Goal: Information Seeking & Learning: Find contact information

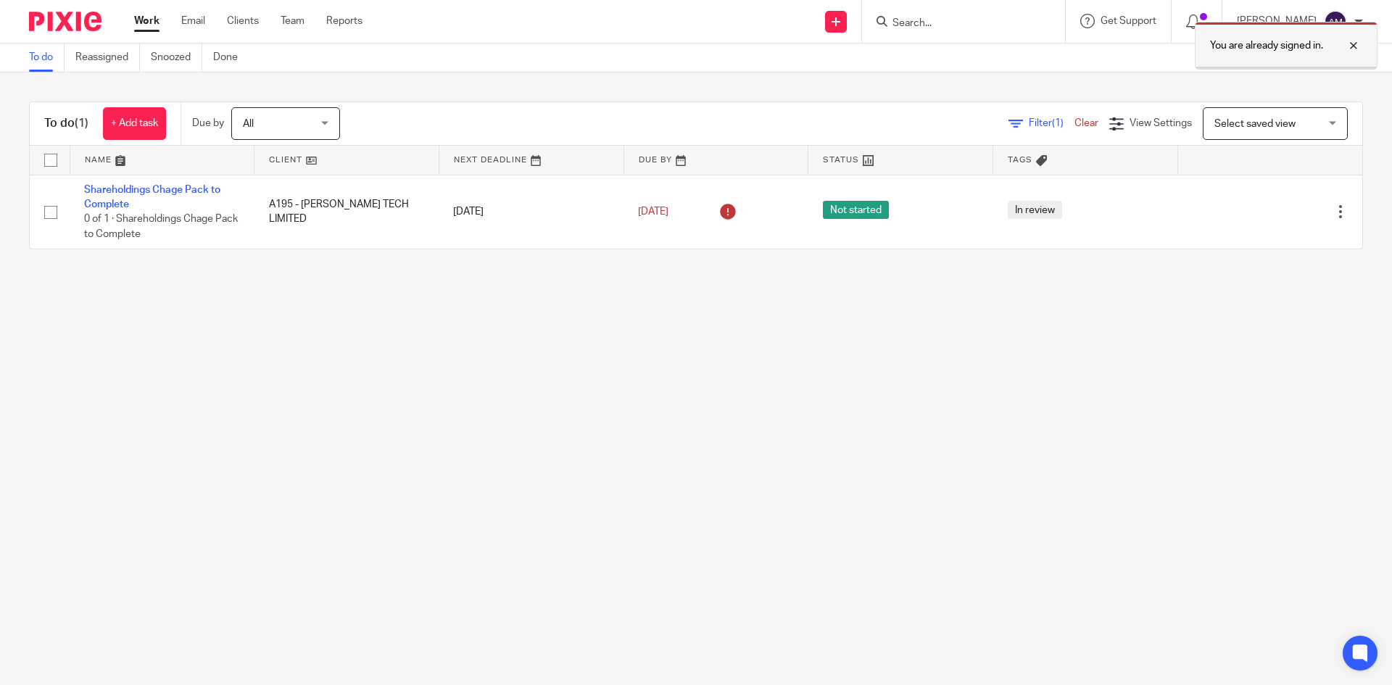
drag, startPoint x: 1353, startPoint y: 44, endPoint x: 1220, endPoint y: 39, distance: 133.5
click at [1352, 44] on div at bounding box center [1342, 45] width 39 height 17
click at [976, 28] on input "Search" at bounding box center [956, 23] width 131 height 13
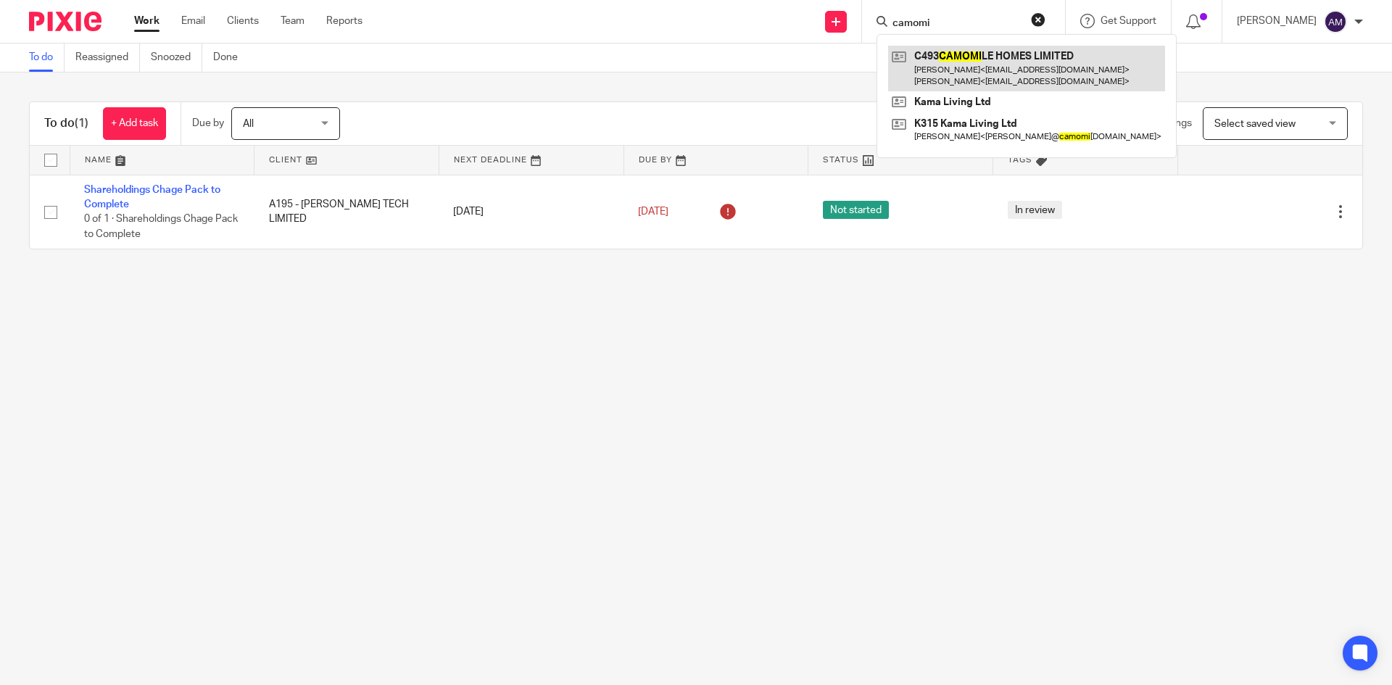
type input "camomi"
click at [984, 66] on link at bounding box center [1026, 68] width 277 height 45
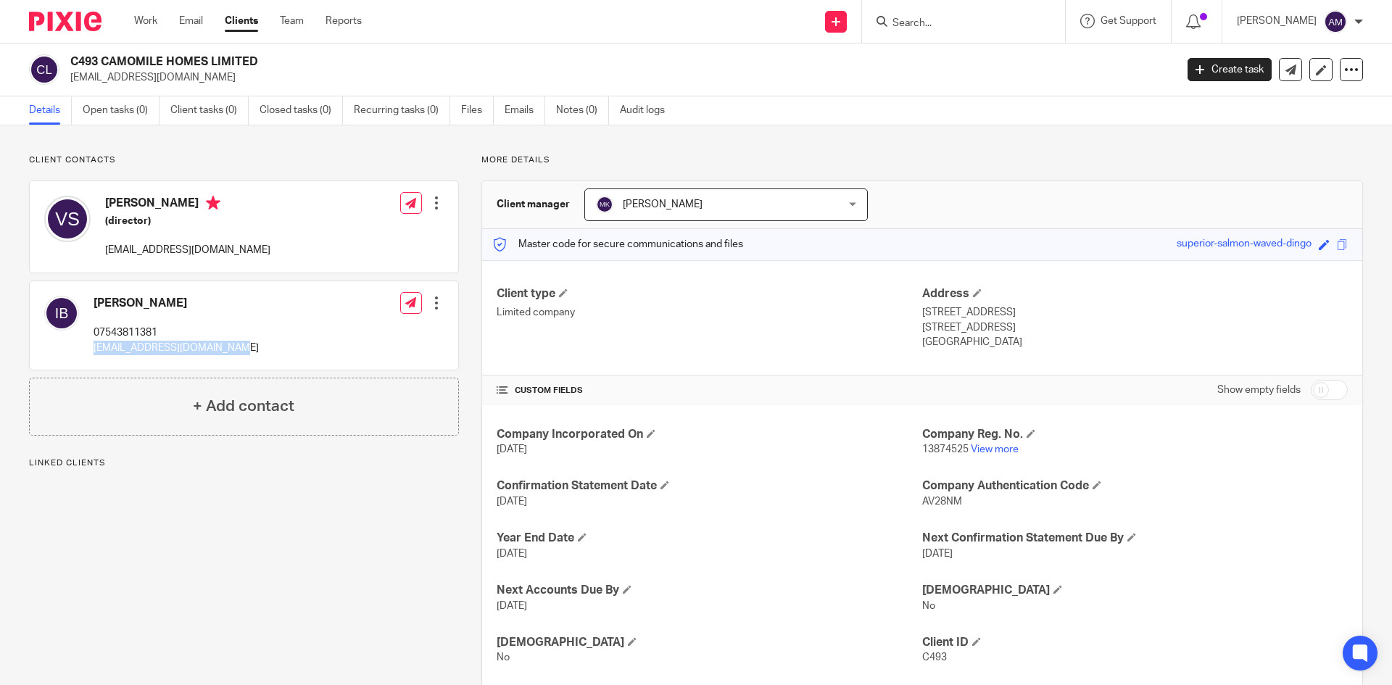
drag, startPoint x: 92, startPoint y: 351, endPoint x: 244, endPoint y: 360, distance: 152.6
click at [244, 360] on div "[PERSON_NAME] 07543811381 [EMAIL_ADDRESS][DOMAIN_NAME] Edit contact Create clie…" at bounding box center [244, 325] width 429 height 88
copy p "[EMAIL_ADDRESS][DOMAIN_NAME]"
click at [1316, 168] on div "More details Client manager [PERSON_NAME] [PERSON_NAME] [PERSON_NAME] [PERSON_N…" at bounding box center [911, 421] width 904 height 534
drag, startPoint x: 101, startPoint y: 249, endPoint x: 216, endPoint y: 249, distance: 115.3
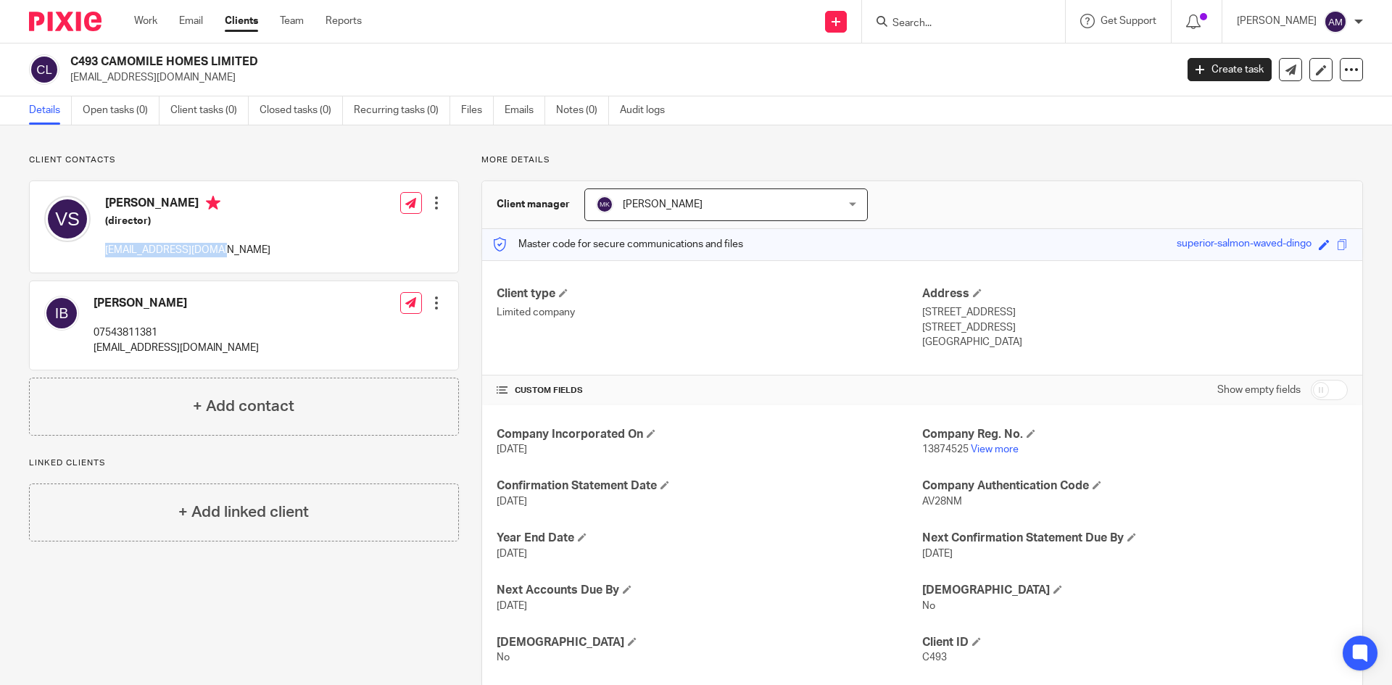
click at [216, 249] on div "[PERSON_NAME] (director) [EMAIL_ADDRESS][DOMAIN_NAME] Edit contact Create clien…" at bounding box center [244, 226] width 429 height 91
copy p "[EMAIL_ADDRESS][DOMAIN_NAME]"
drag, startPoint x: 1260, startPoint y: 173, endPoint x: 1291, endPoint y: 174, distance: 31.2
click at [1262, 172] on div "More details Client manager Munzir Khan Munzir Khan Aman Chawla Amit Chawla Anj…" at bounding box center [911, 421] width 904 height 534
click at [1006, 28] on input "Search" at bounding box center [956, 23] width 131 height 13
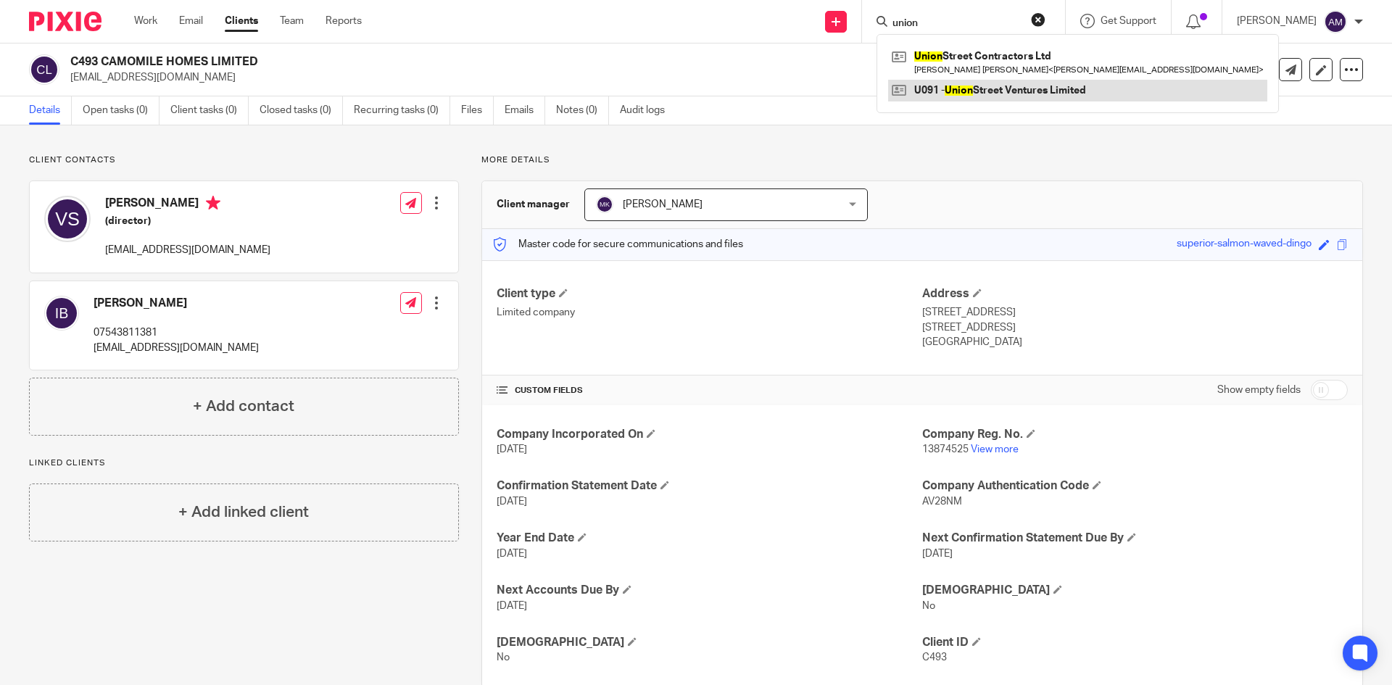
type input "union"
click at [965, 88] on link at bounding box center [1077, 91] width 379 height 22
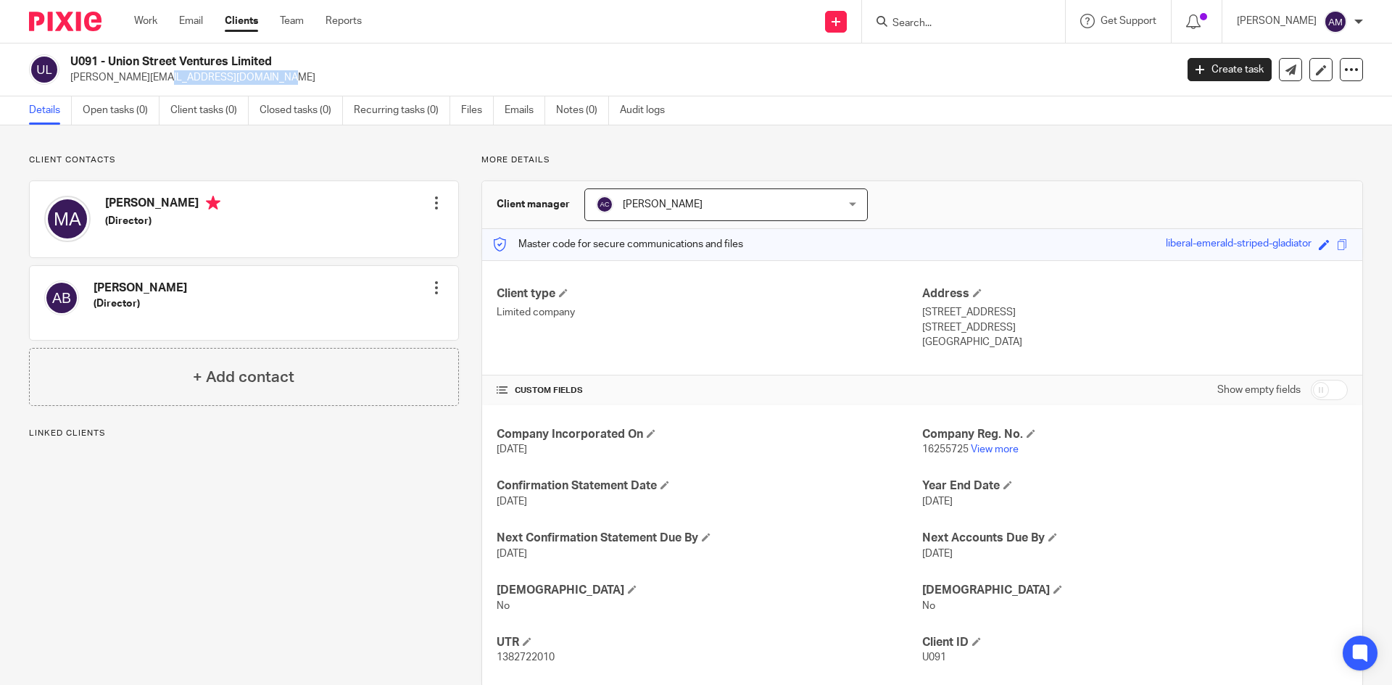
drag, startPoint x: 69, startPoint y: 78, endPoint x: 192, endPoint y: 85, distance: 123.4
click at [192, 85] on div "U091 - Union Street Ventures Limited adam@abpropertyuk.com Create task Update f…" at bounding box center [696, 70] width 1392 height 53
copy p "adam@abpropertyuk.com"
click at [434, 289] on div at bounding box center [436, 288] width 15 height 15
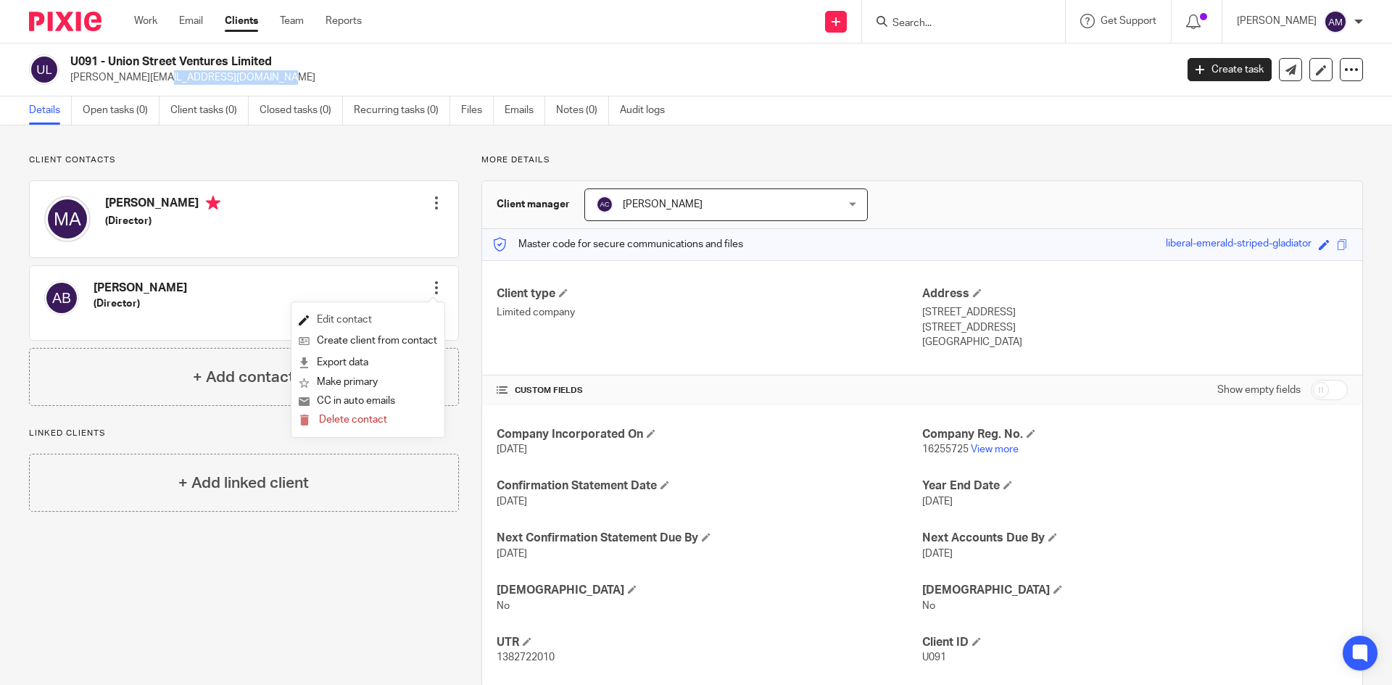
click at [415, 315] on link "Edit contact" at bounding box center [368, 320] width 138 height 21
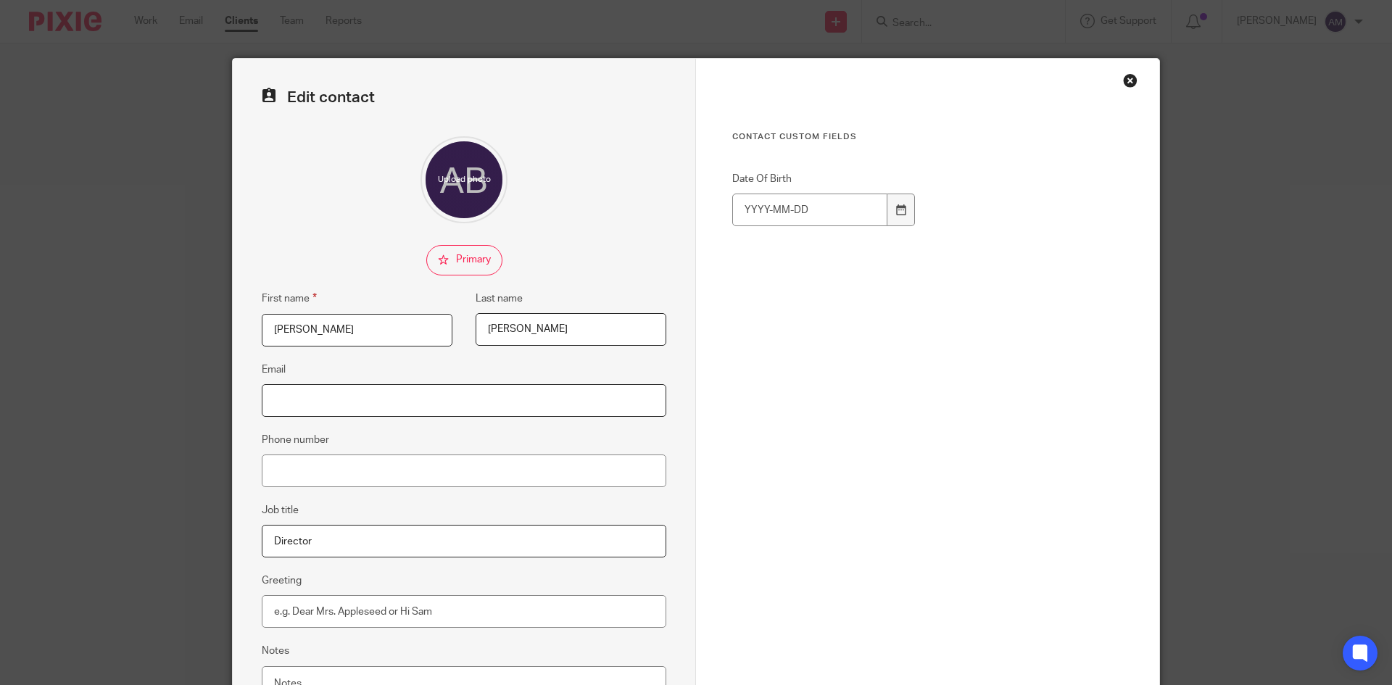
click at [423, 394] on input "Email" at bounding box center [464, 400] width 405 height 33
paste input "adam@abpropertyuk.com"
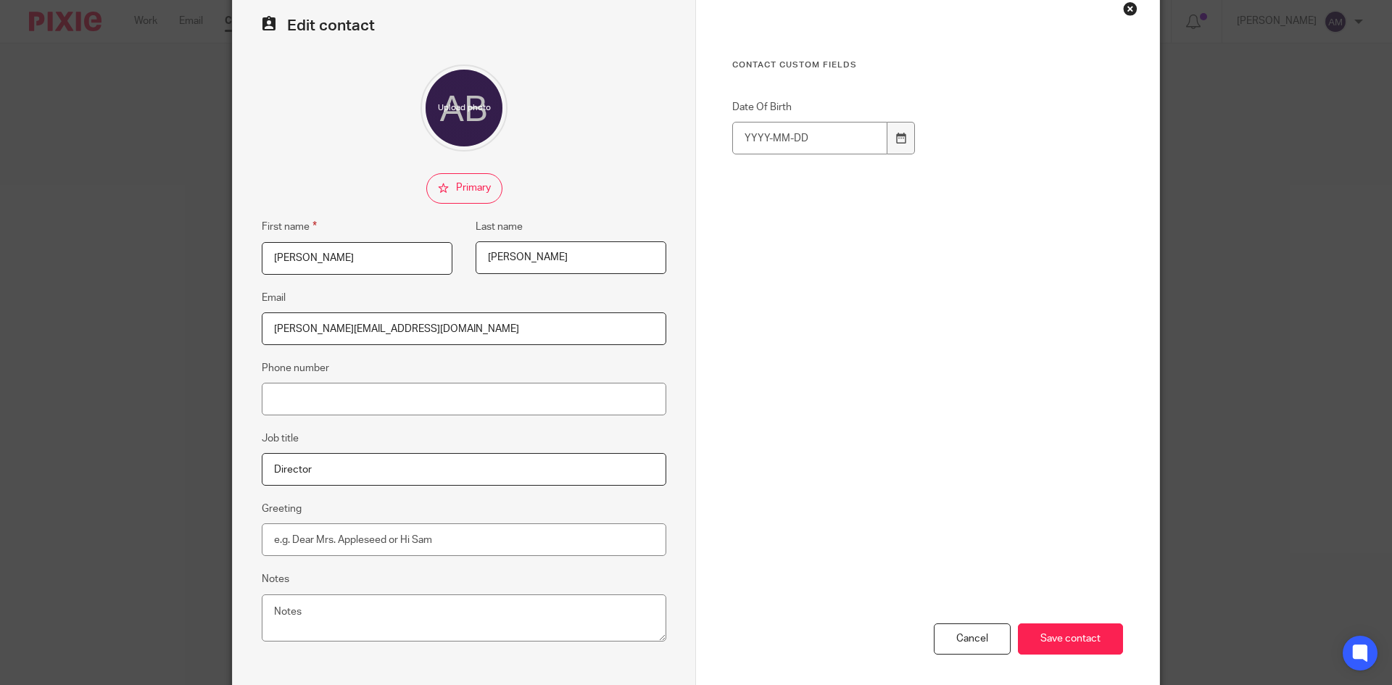
scroll to position [136, 0]
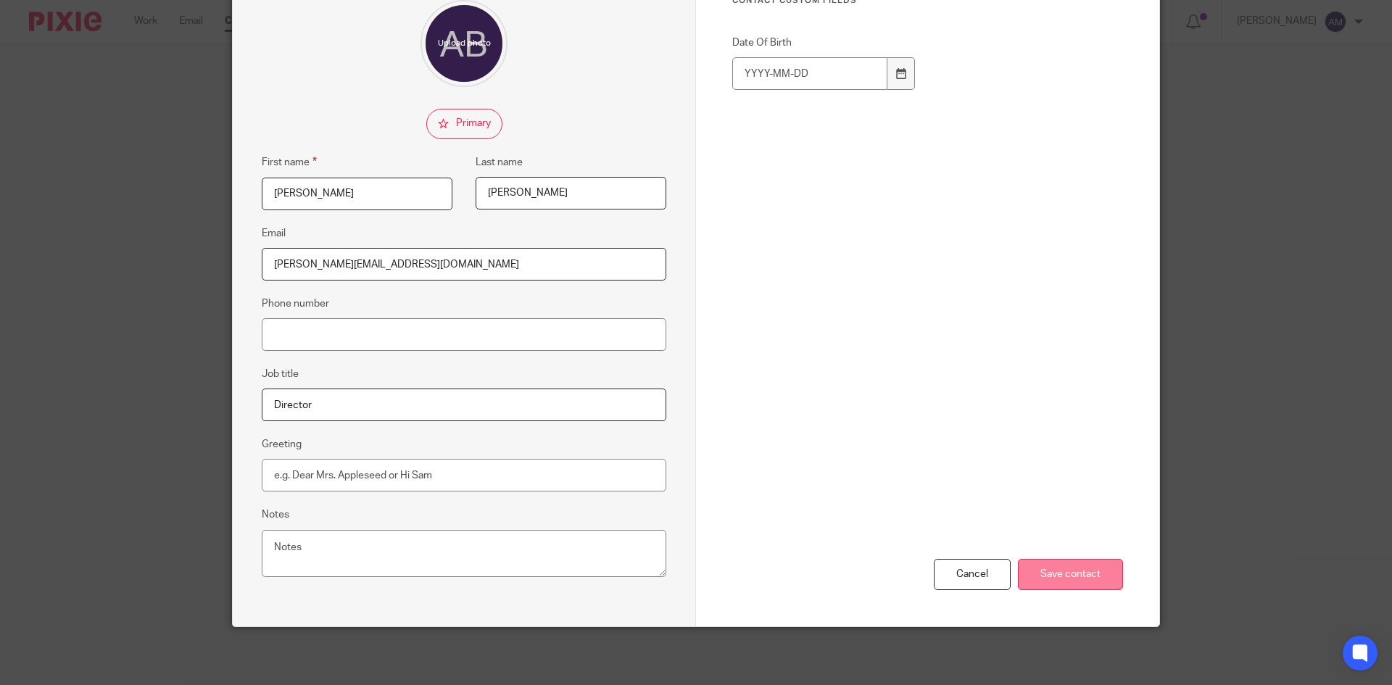
type input "adam@abpropertyuk.com"
click at [1083, 572] on input "Save contact" at bounding box center [1070, 574] width 105 height 31
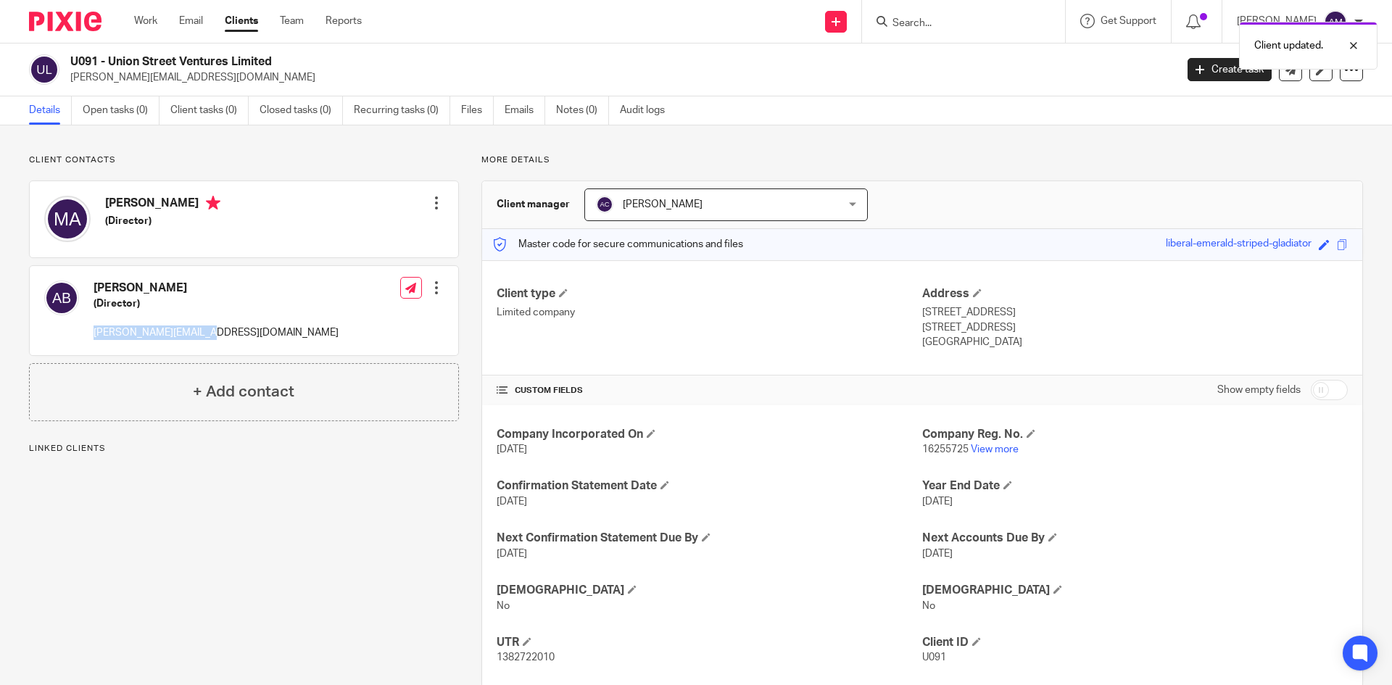
drag, startPoint x: 93, startPoint y: 328, endPoint x: 249, endPoint y: 336, distance: 156.1
click at [249, 336] on div "Adam James Billig (Director) adam@abpropertyuk.com Edit contact Create client f…" at bounding box center [244, 310] width 429 height 88
copy p "[PERSON_NAME][EMAIL_ADDRESS][DOMAIN_NAME]"
click at [323, 157] on p "Client contacts" at bounding box center [244, 160] width 430 height 12
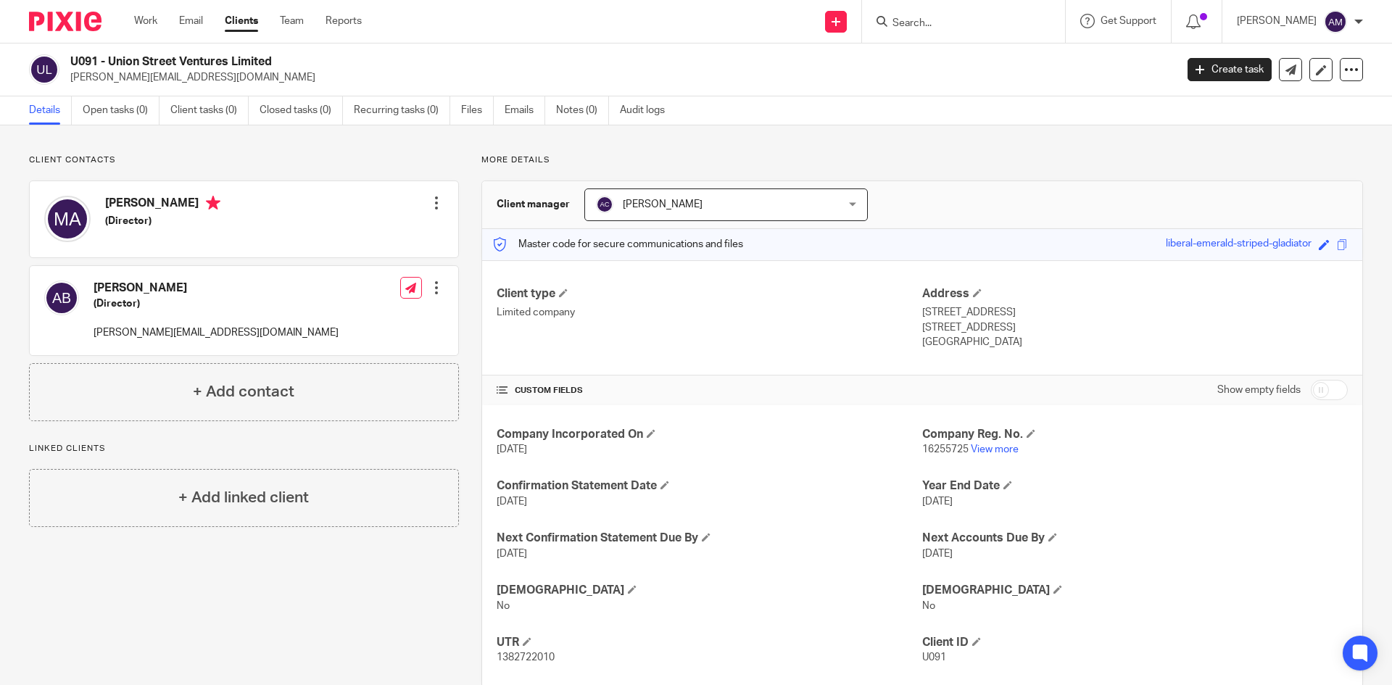
click at [940, 30] on input "Search" at bounding box center [956, 23] width 131 height 13
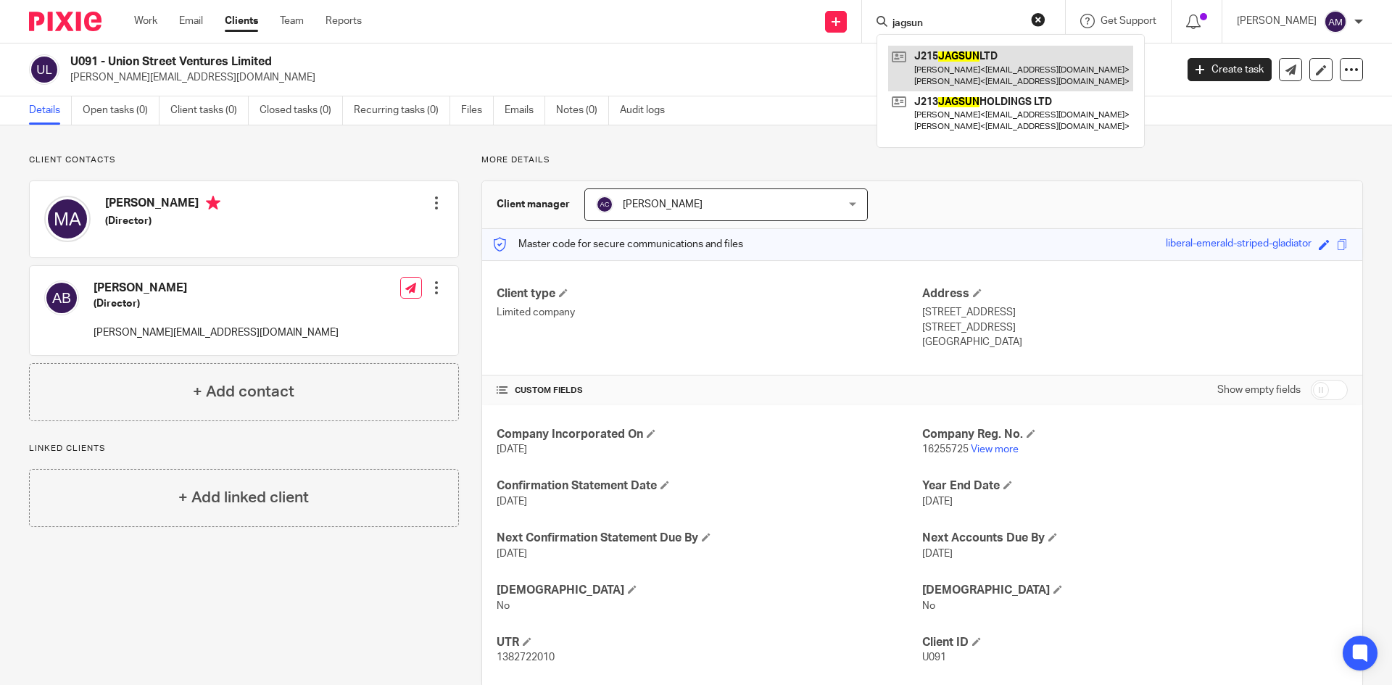
type input "jagsun"
click at [970, 62] on link at bounding box center [1010, 68] width 245 height 45
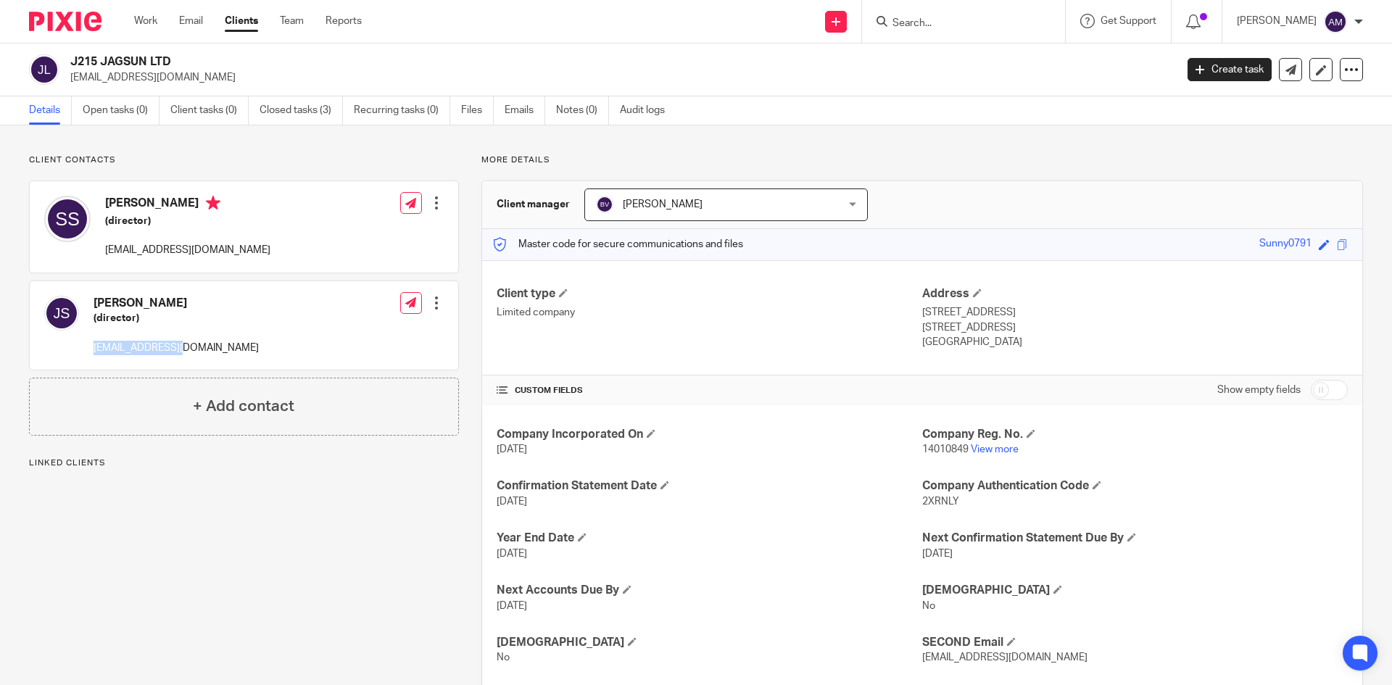
drag, startPoint x: 88, startPoint y: 352, endPoint x: 209, endPoint y: 355, distance: 121.1
click at [209, 355] on div "[PERSON_NAME] (director) [EMAIL_ADDRESS][DOMAIN_NAME] Edit contact Create clien…" at bounding box center [244, 325] width 429 height 88
copy p "[EMAIL_ADDRESS][DOMAIN_NAME]"
click at [270, 153] on div "Client contacts [PERSON_NAME] (director) [EMAIL_ADDRESS][DOMAIN_NAME] Edit cont…" at bounding box center [696, 446] width 1392 height 643
click at [1032, 30] on form at bounding box center [968, 21] width 154 height 18
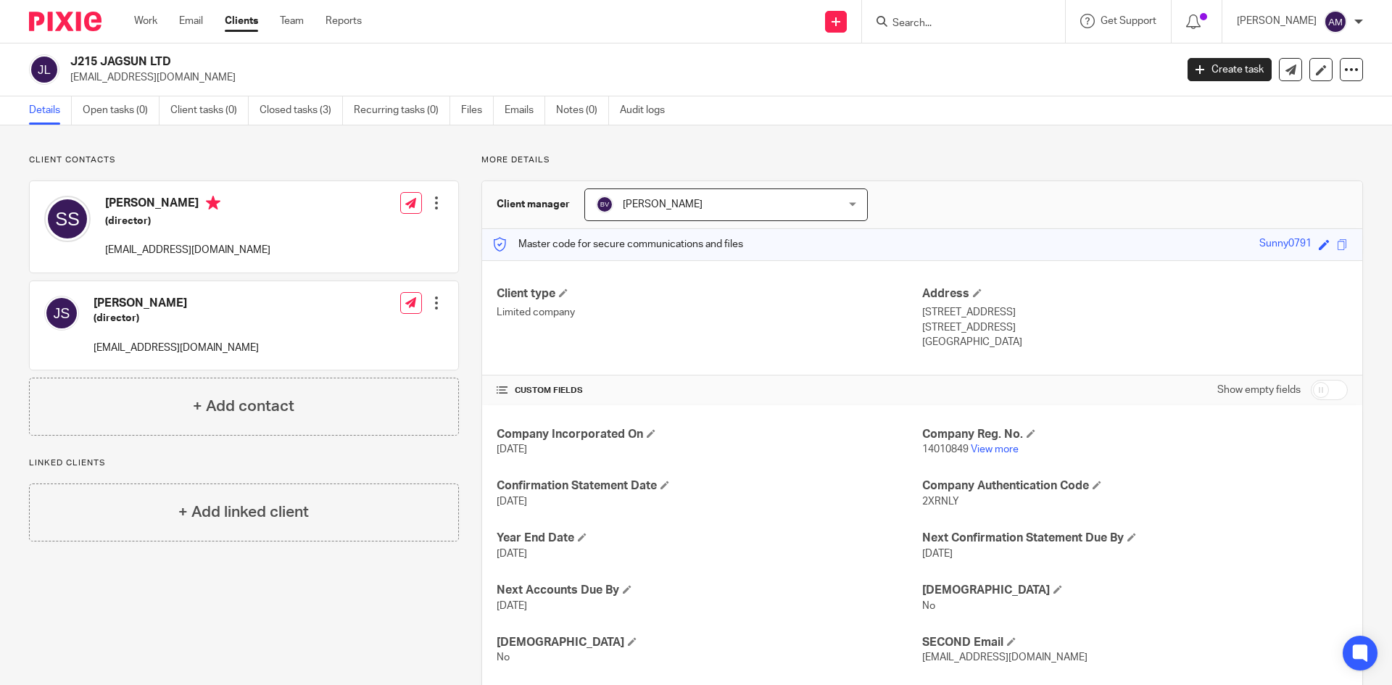
click at [952, 17] on input "Search" at bounding box center [956, 23] width 131 height 13
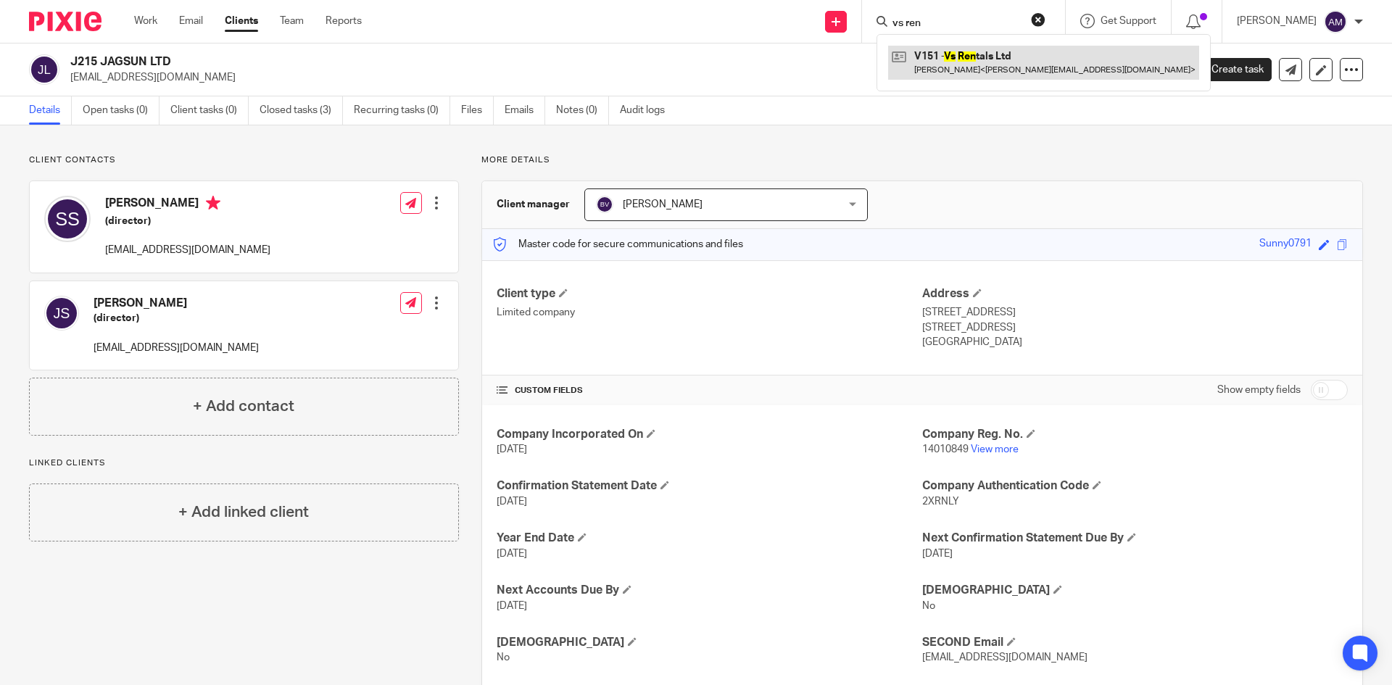
type input "vs ren"
click at [964, 68] on link at bounding box center [1043, 62] width 311 height 33
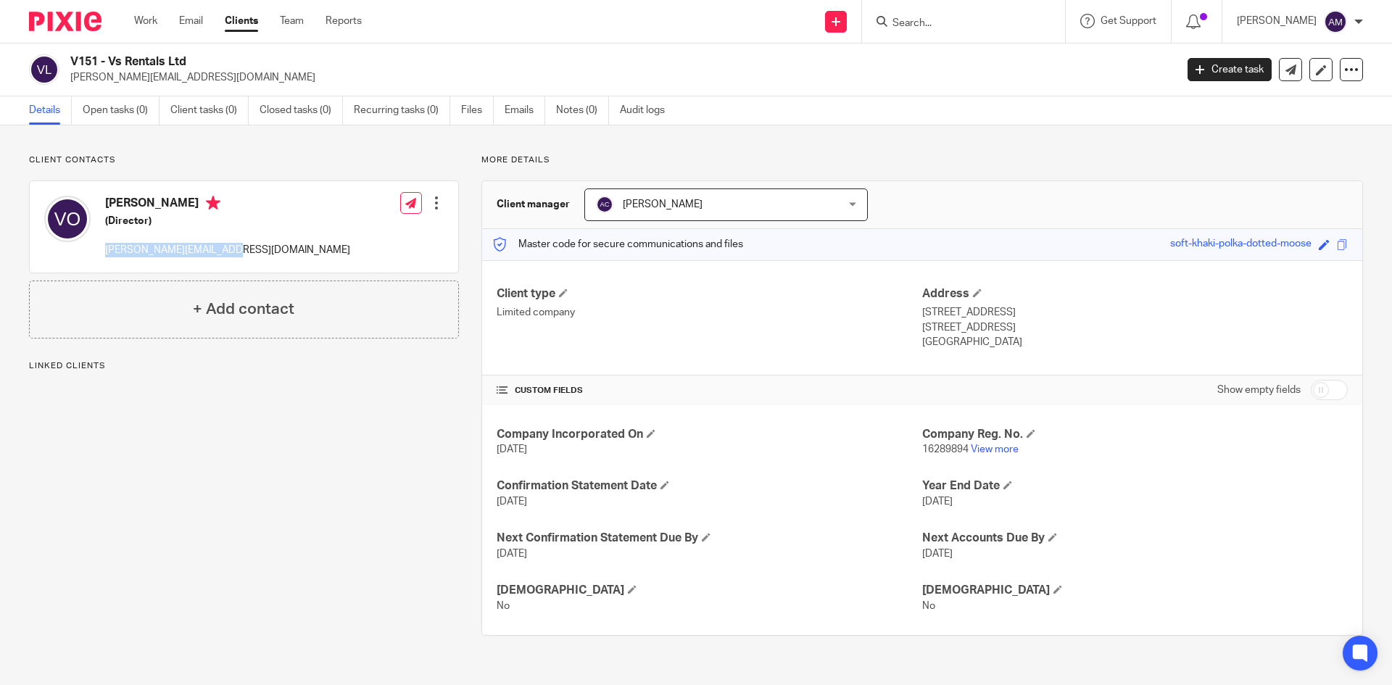
drag, startPoint x: 104, startPoint y: 252, endPoint x: 238, endPoint y: 276, distance: 135.5
click at [238, 276] on div "[PERSON_NAME] (Director) [PERSON_NAME][EMAIL_ADDRESS][DOMAIN_NAME] Edit contact…" at bounding box center [244, 231] width 430 height 100
copy p "[PERSON_NAME][EMAIL_ADDRESS][DOMAIN_NAME]"
drag, startPoint x: 256, startPoint y: 154, endPoint x: 486, endPoint y: 199, distance: 234.1
click at [265, 160] on p "Client contacts" at bounding box center [244, 160] width 430 height 12
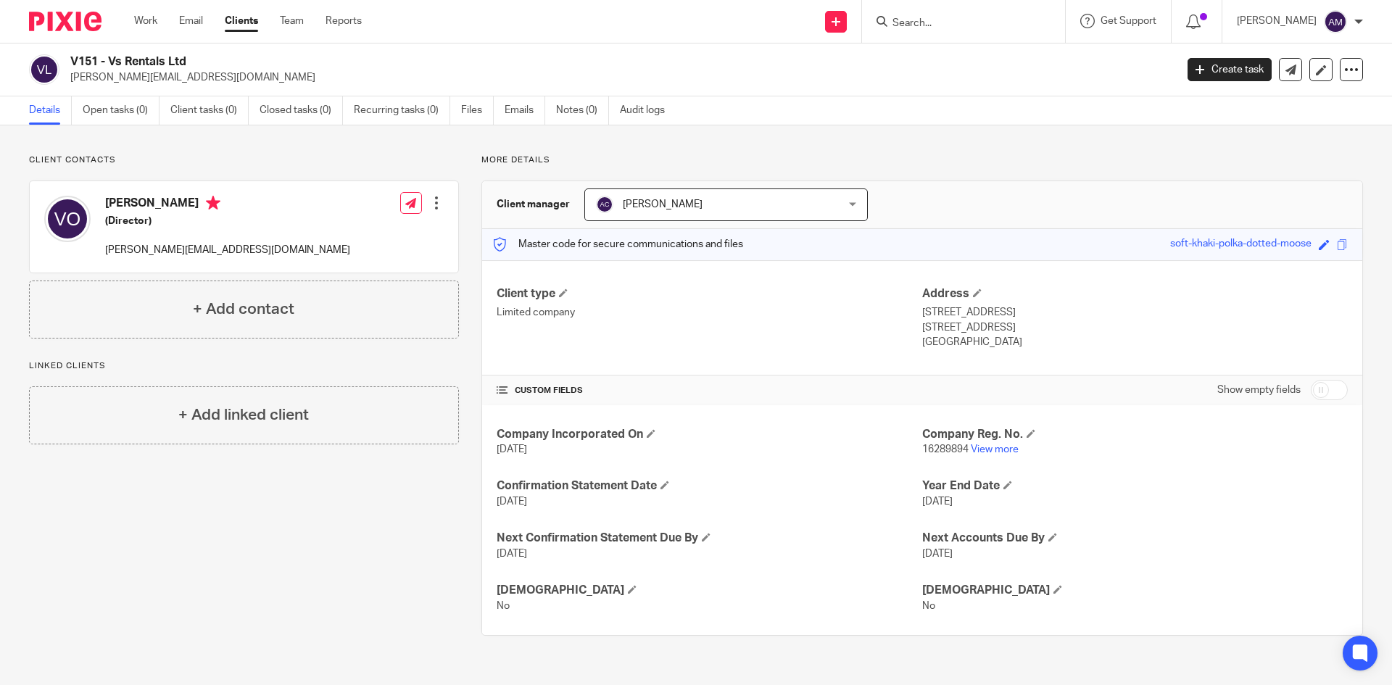
click at [954, 25] on input "Search" at bounding box center [956, 23] width 131 height 13
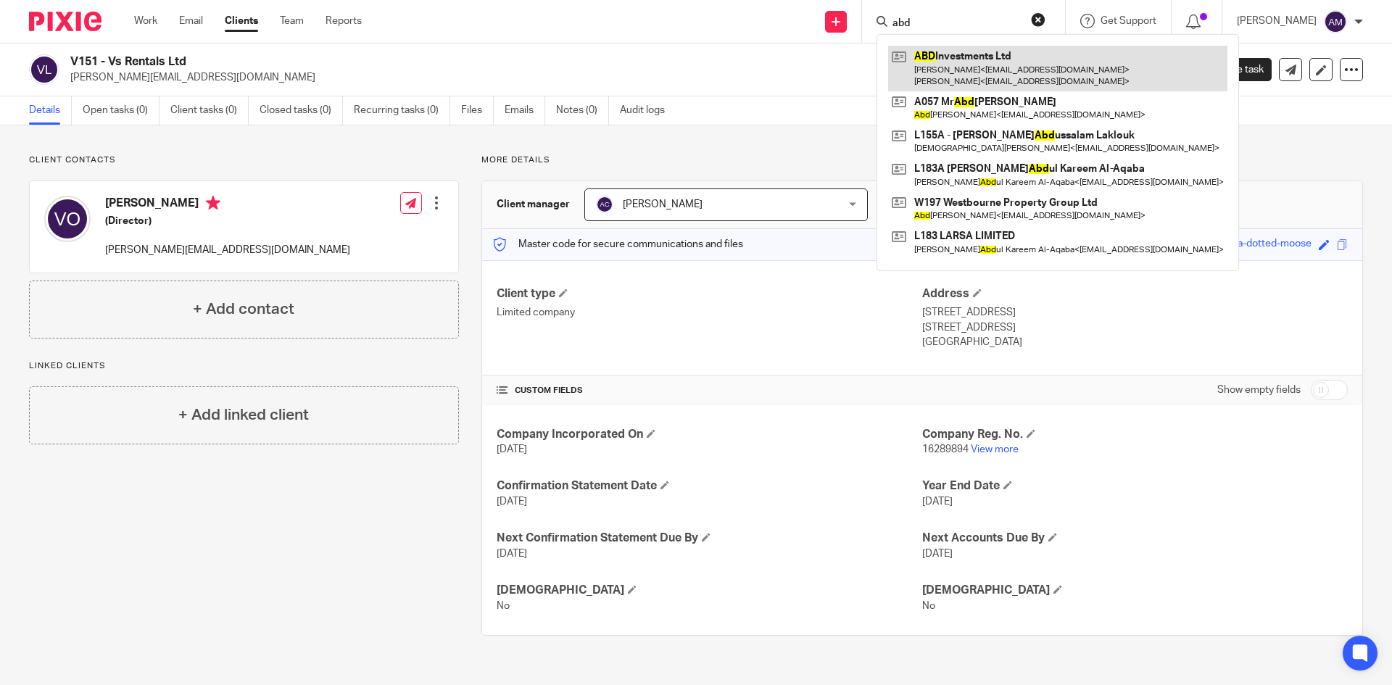
type input "abd"
click at [955, 62] on link at bounding box center [1057, 68] width 339 height 45
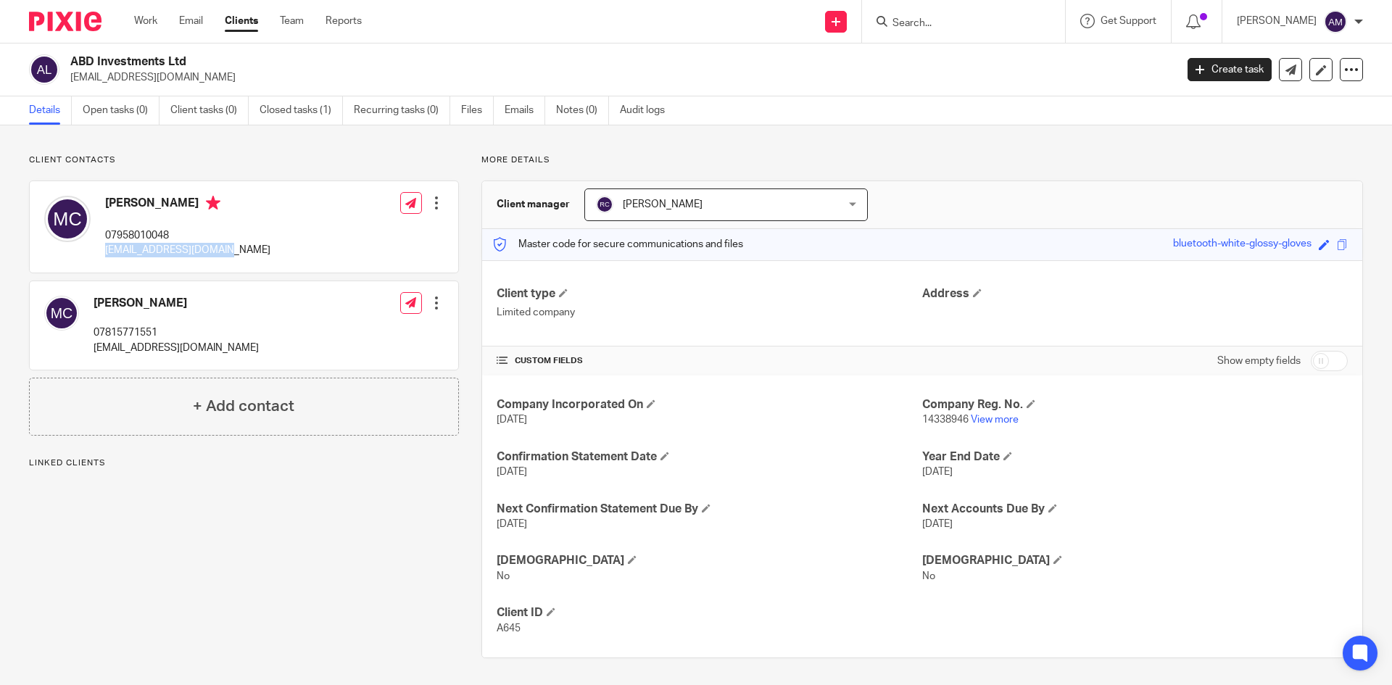
drag, startPoint x: 108, startPoint y: 252, endPoint x: 241, endPoint y: 258, distance: 132.8
click at [241, 258] on div "[PERSON_NAME] 07958010048 [EMAIL_ADDRESS][DOMAIN_NAME]" at bounding box center [157, 227] width 226 height 77
copy p "[EMAIL_ADDRESS][DOMAIN_NAME]"
drag, startPoint x: 315, startPoint y: 157, endPoint x: 542, endPoint y: 175, distance: 228.4
click at [335, 160] on p "Client contacts" at bounding box center [244, 160] width 430 height 12
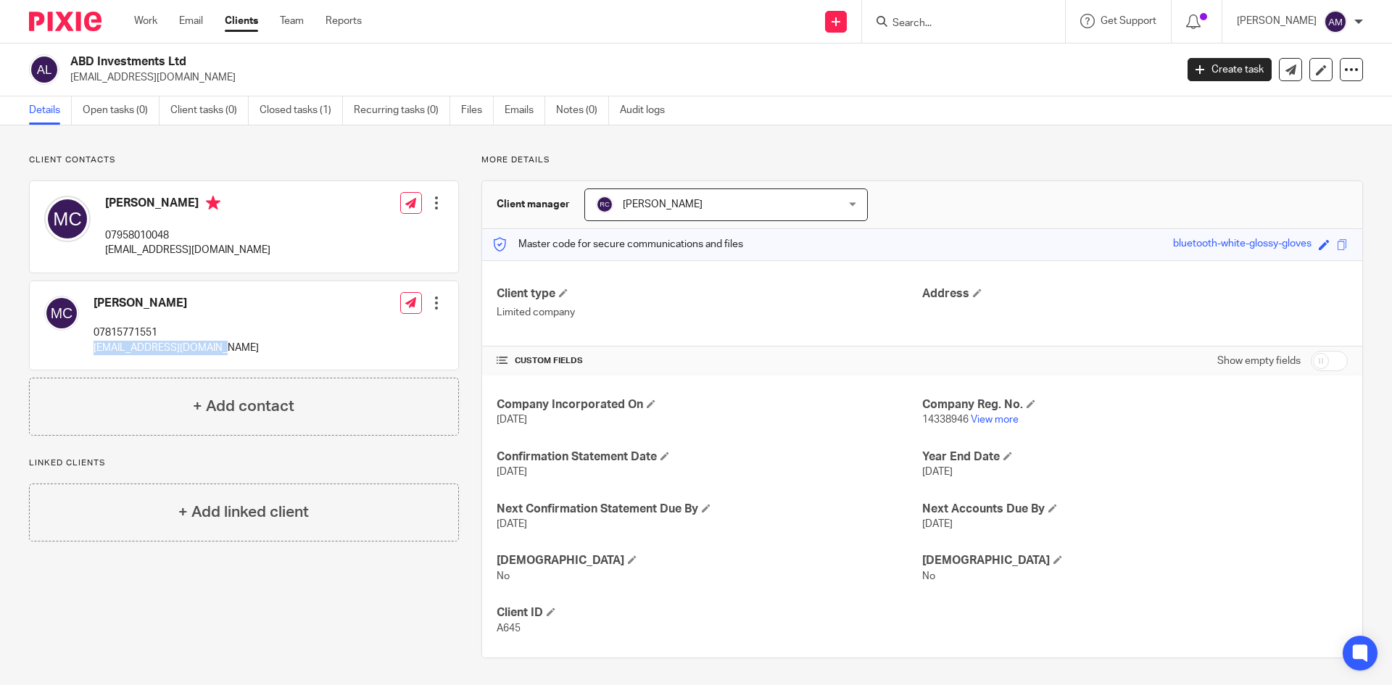
drag, startPoint x: 93, startPoint y: 350, endPoint x: 223, endPoint y: 357, distance: 129.9
click at [223, 357] on div "[PERSON_NAME] 07815771551 [EMAIL_ADDRESS][DOMAIN_NAME] Edit contact Create clie…" at bounding box center [244, 325] width 429 height 88
copy p "[EMAIL_ADDRESS][DOMAIN_NAME]"
click at [1011, 146] on div "Client contacts [PERSON_NAME] 07958010048 [EMAIL_ADDRESS][DOMAIN_NAME] Edit con…" at bounding box center [696, 406] width 1392 height 562
click at [948, 112] on div "Details Open tasks (0) Client tasks (0) Closed tasks (1) Recurring tasks (0) Fi…" at bounding box center [696, 110] width 1392 height 29
